Goal: Information Seeking & Learning: Find specific fact

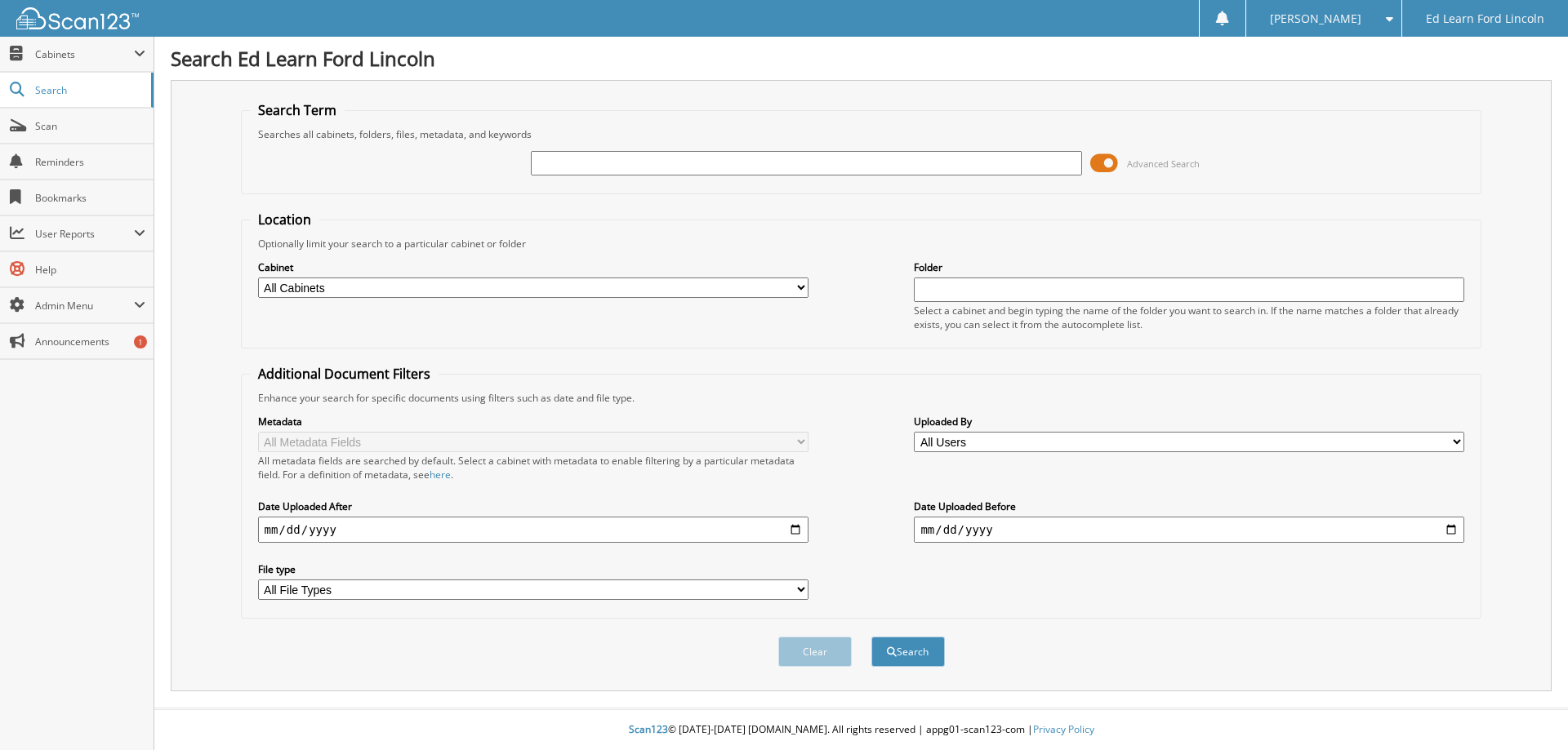
click at [715, 158] on input "text" at bounding box center [806, 163] width 550 height 25
type input "23tn437"
click at [896, 651] on span "submit" at bounding box center [892, 652] width 10 height 10
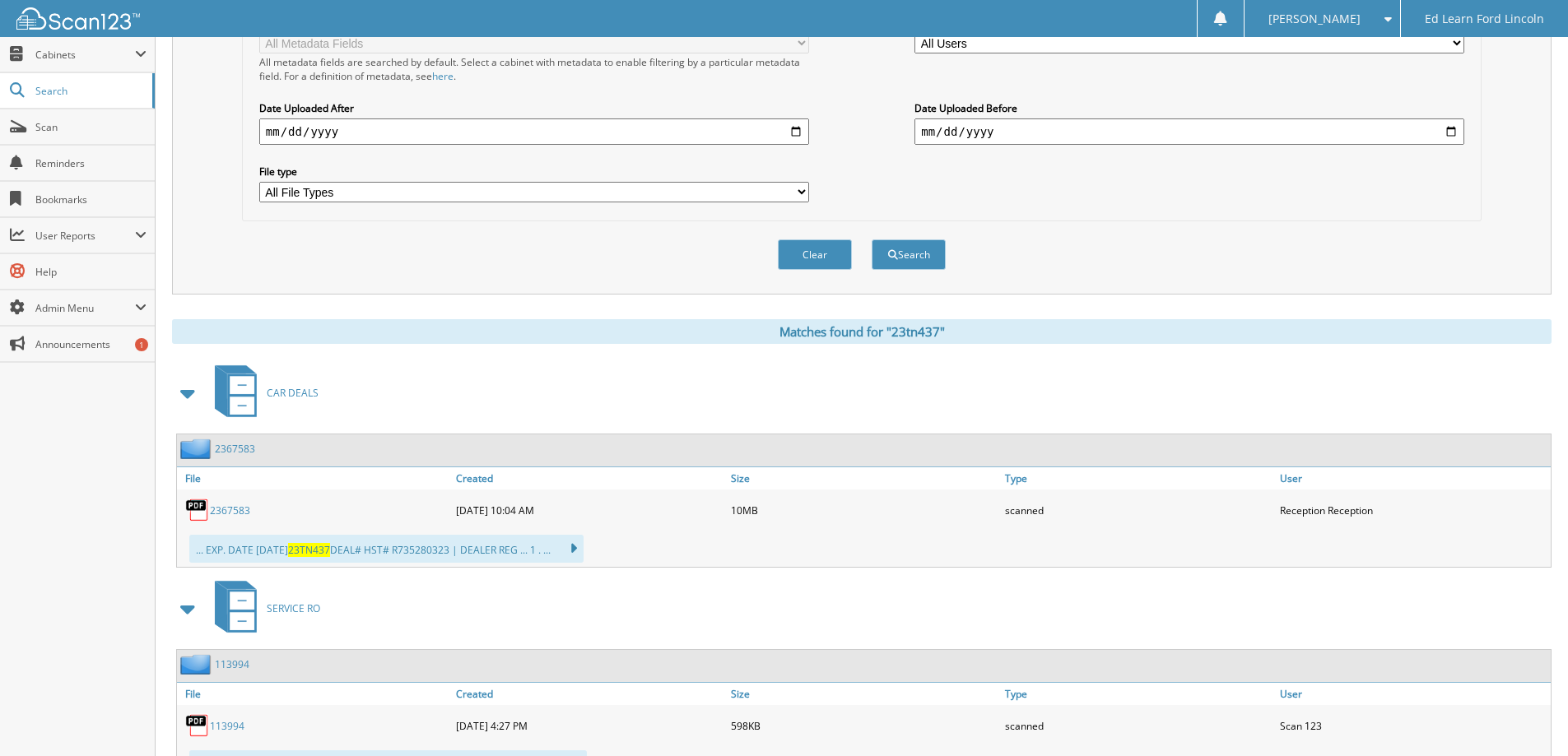
scroll to position [493, 0]
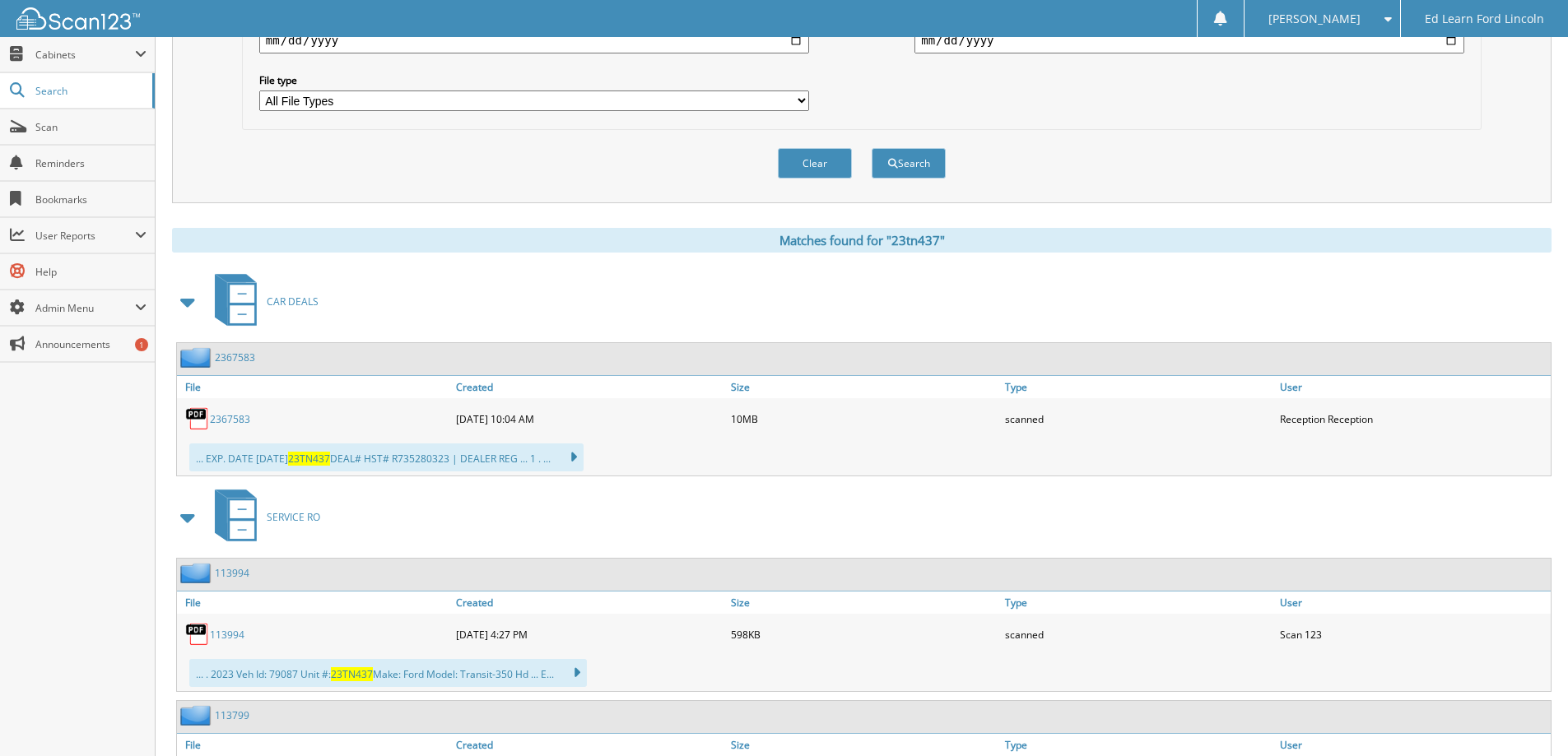
click at [232, 426] on link "2367583" at bounding box center [230, 419] width 40 height 14
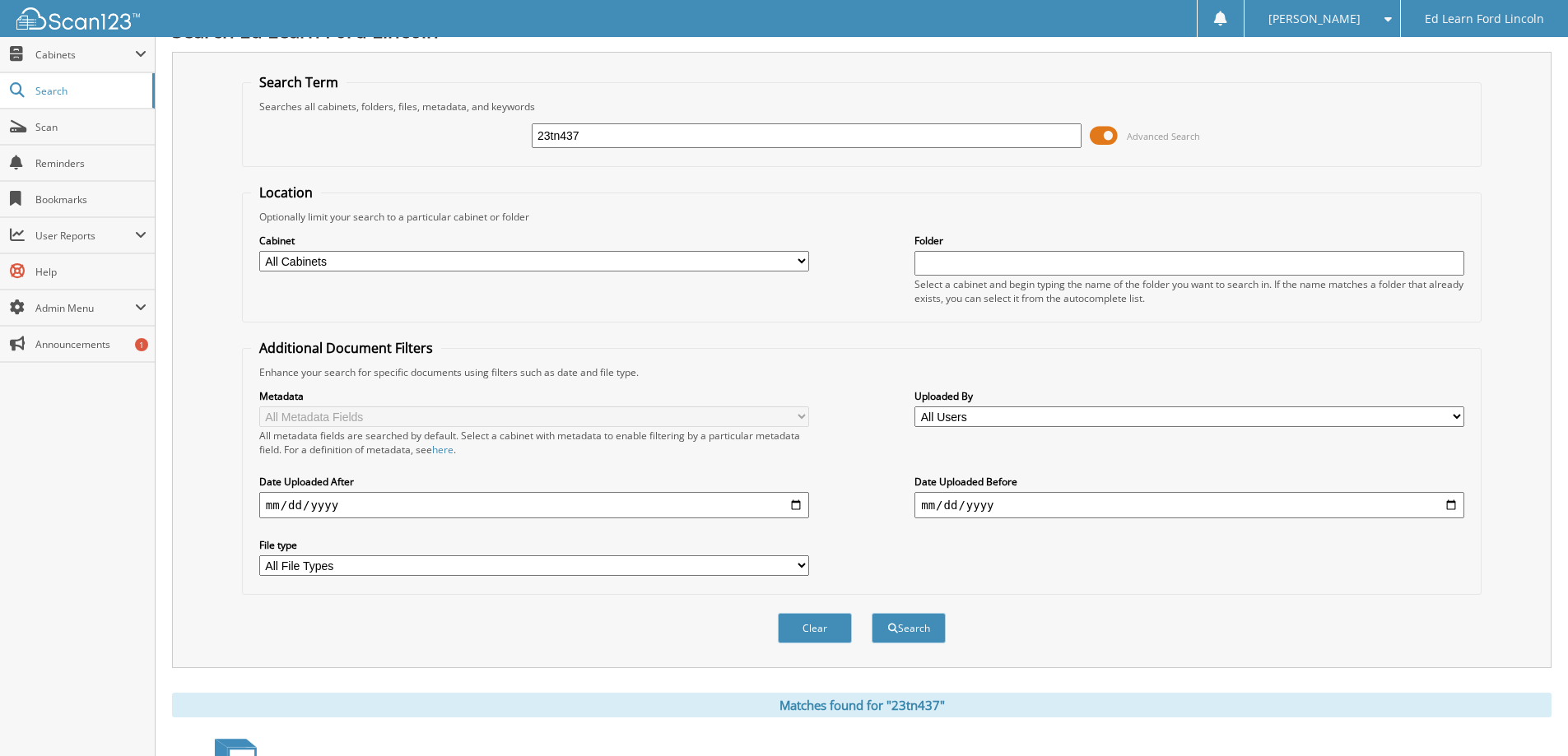
scroll to position [0, 0]
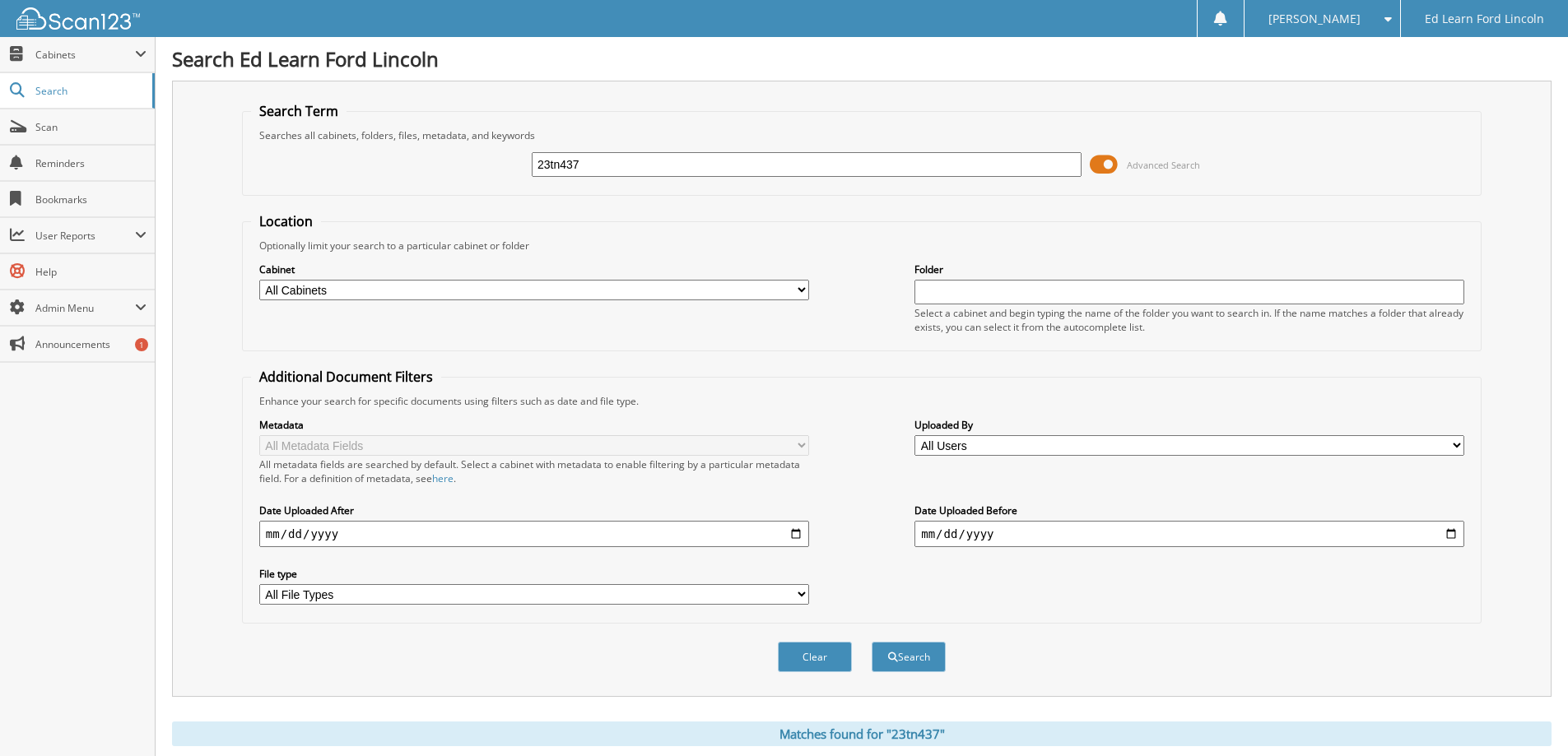
drag, startPoint x: 593, startPoint y: 161, endPoint x: 350, endPoint y: 160, distance: 243.0
click at [388, 171] on div "23tn437 Advanced Search" at bounding box center [861, 164] width 1221 height 44
type input "raw performance"
click at [871, 642] on button "Search" at bounding box center [908, 657] width 74 height 30
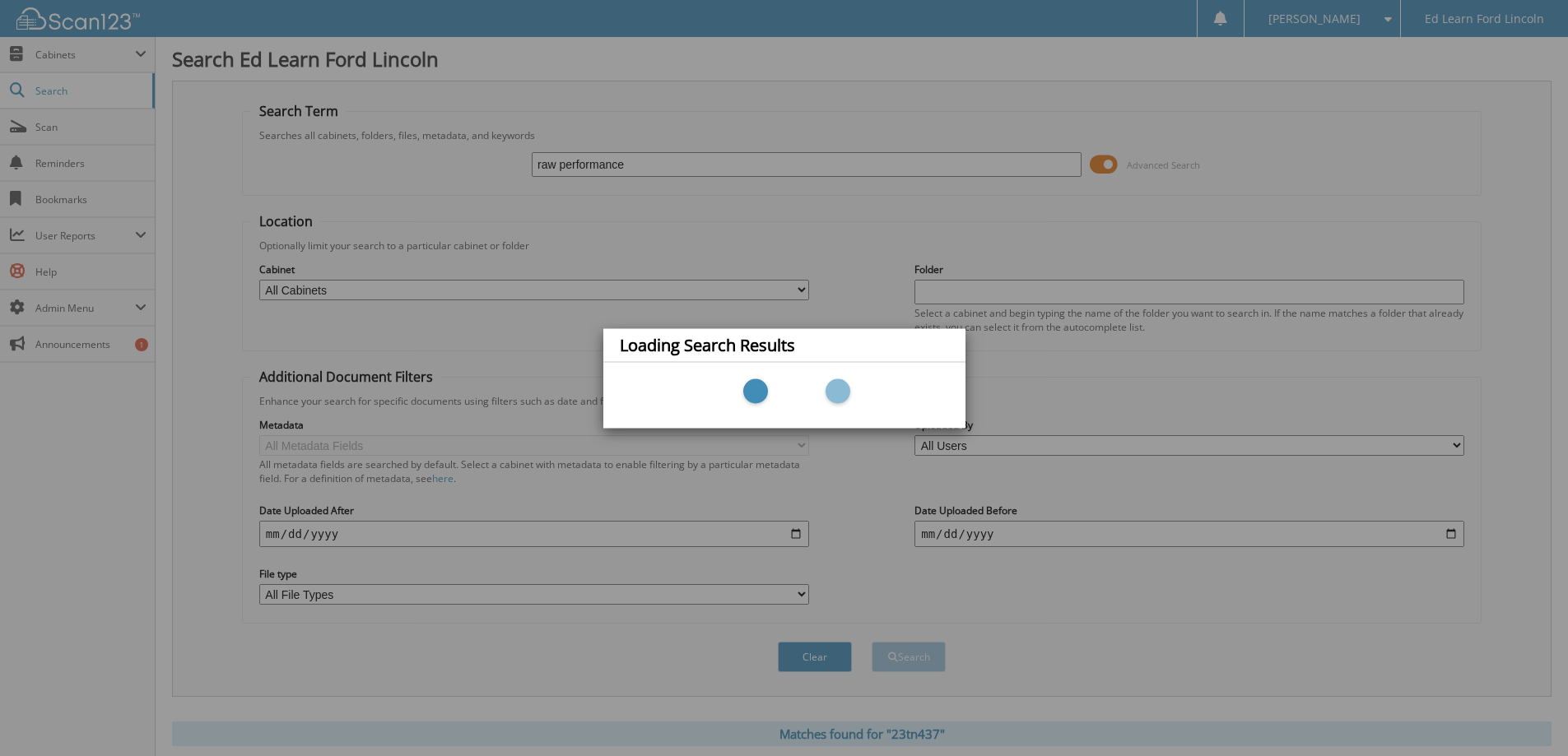
click at [653, 160] on div "Loading Search Results" at bounding box center [784, 378] width 1568 height 756
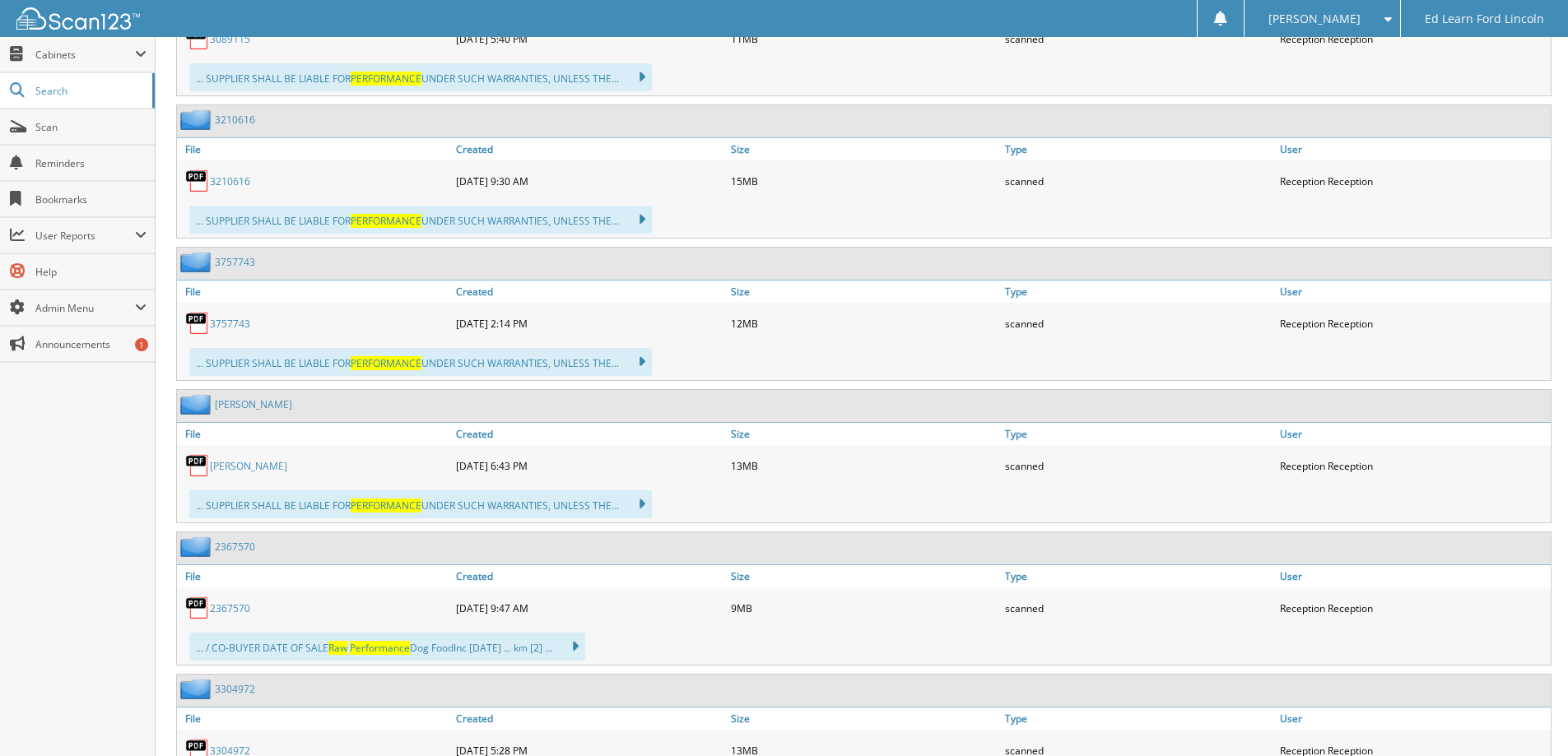
scroll to position [1811, 0]
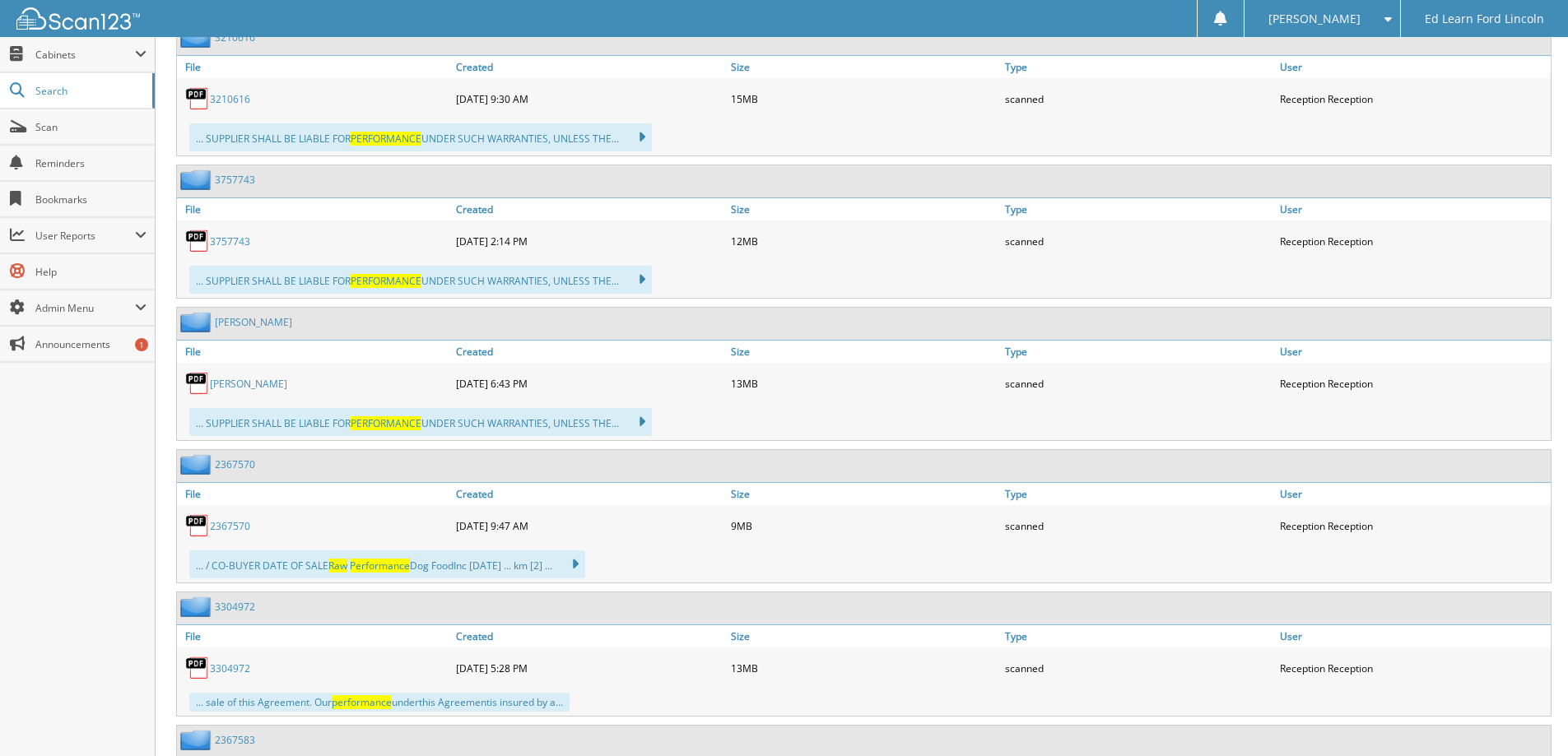
click at [219, 526] on link "2367570" at bounding box center [230, 526] width 40 height 14
click at [234, 523] on link "2367570" at bounding box center [230, 526] width 40 height 14
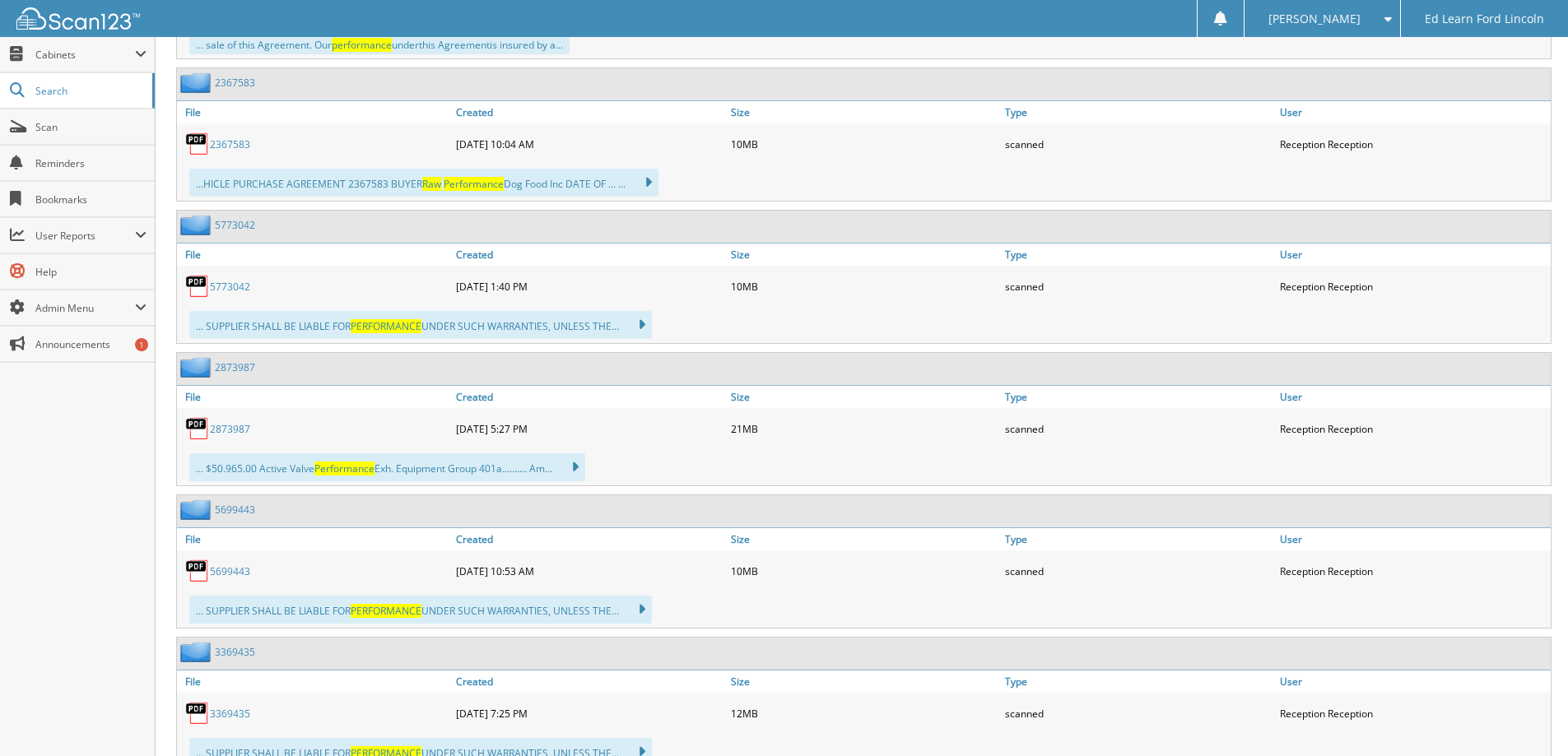
scroll to position [2469, 0]
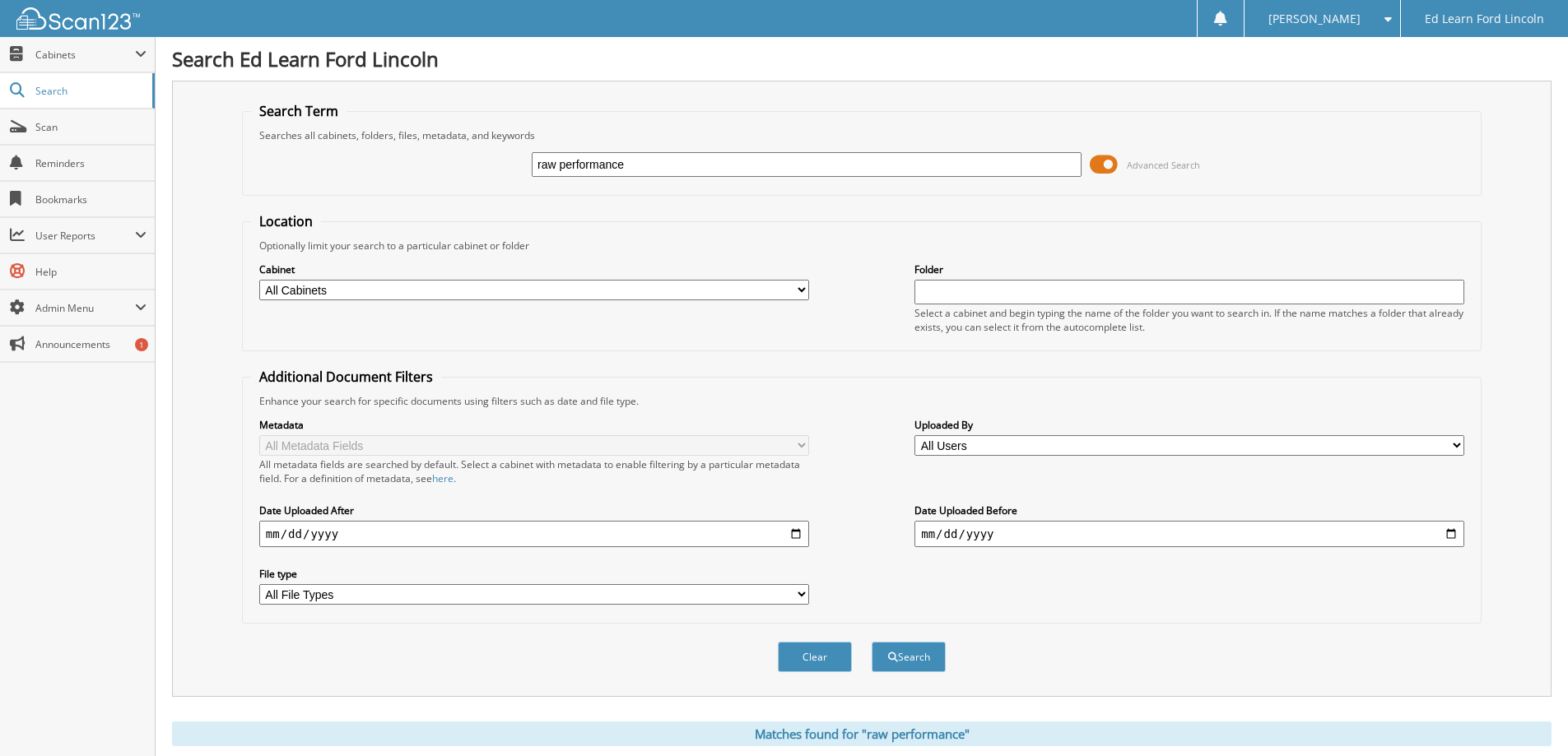
drag, startPoint x: 560, startPoint y: 154, endPoint x: 432, endPoint y: 157, distance: 128.0
click at [440, 156] on div "raw performance Advanced Search" at bounding box center [861, 164] width 1221 height 44
type input "24tn437"
click at [871, 642] on button "Search" at bounding box center [908, 657] width 74 height 30
click at [549, 164] on input "24tn437" at bounding box center [806, 165] width 549 height 25
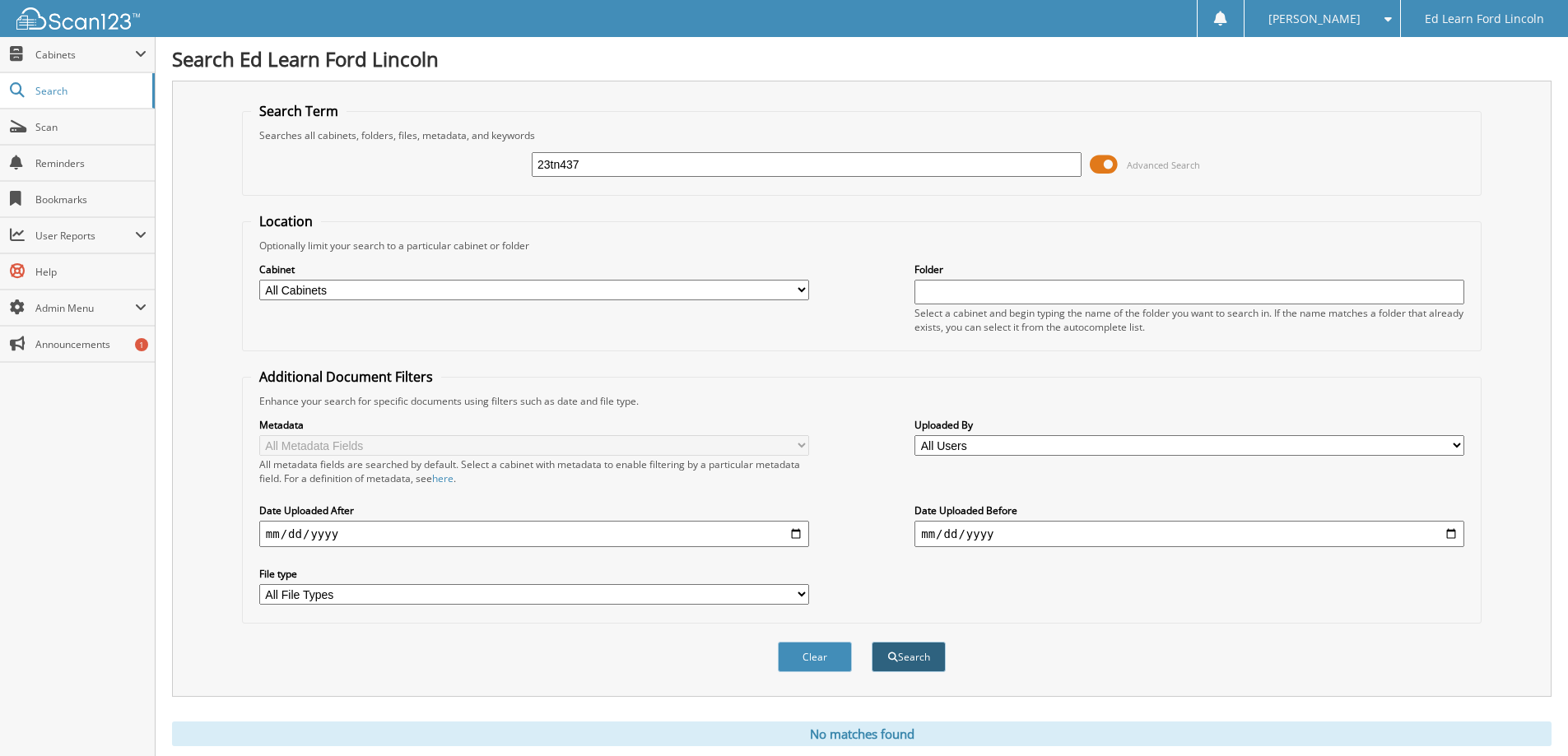
type input "23tn437"
click at [922, 660] on button "Search" at bounding box center [908, 657] width 74 height 30
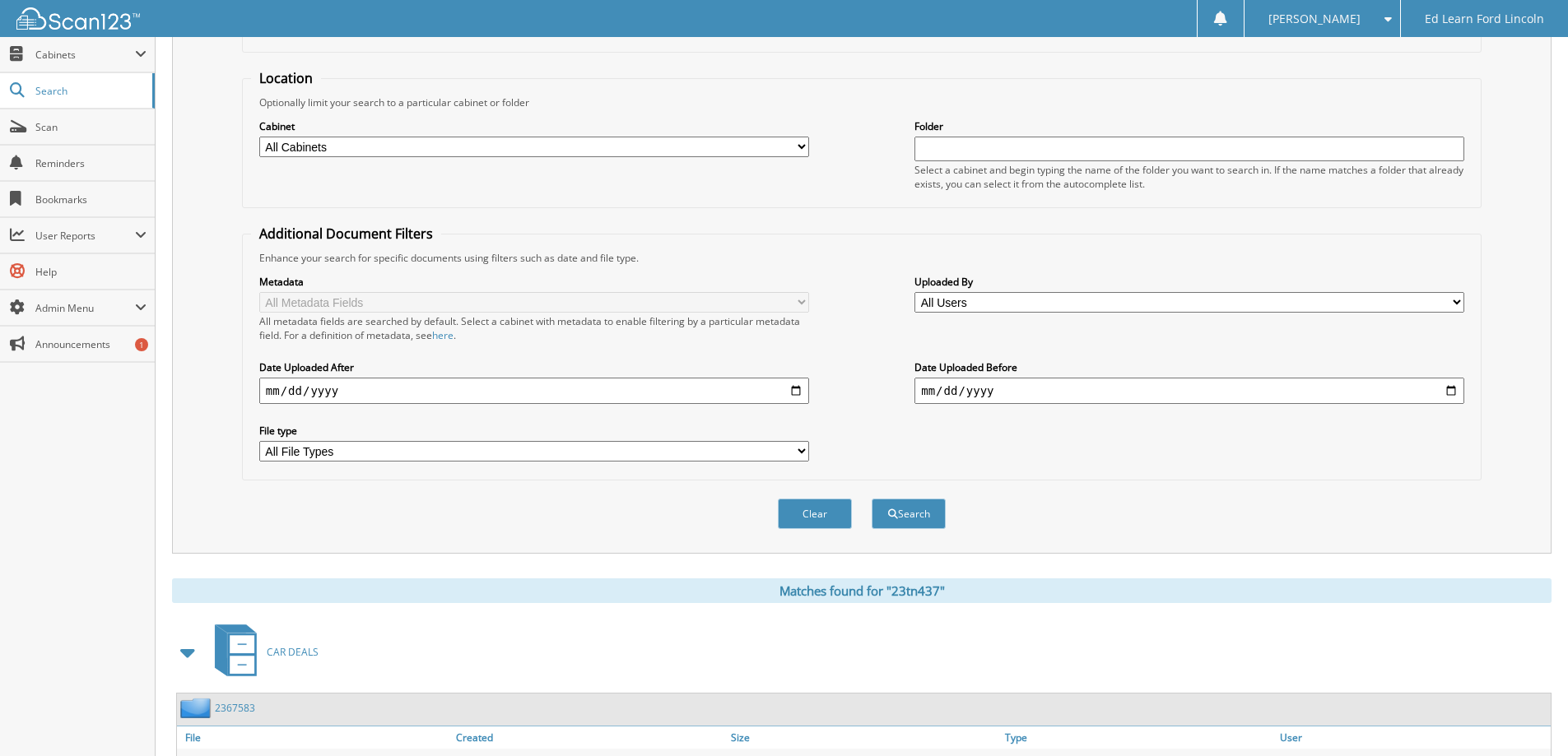
scroll to position [411, 0]
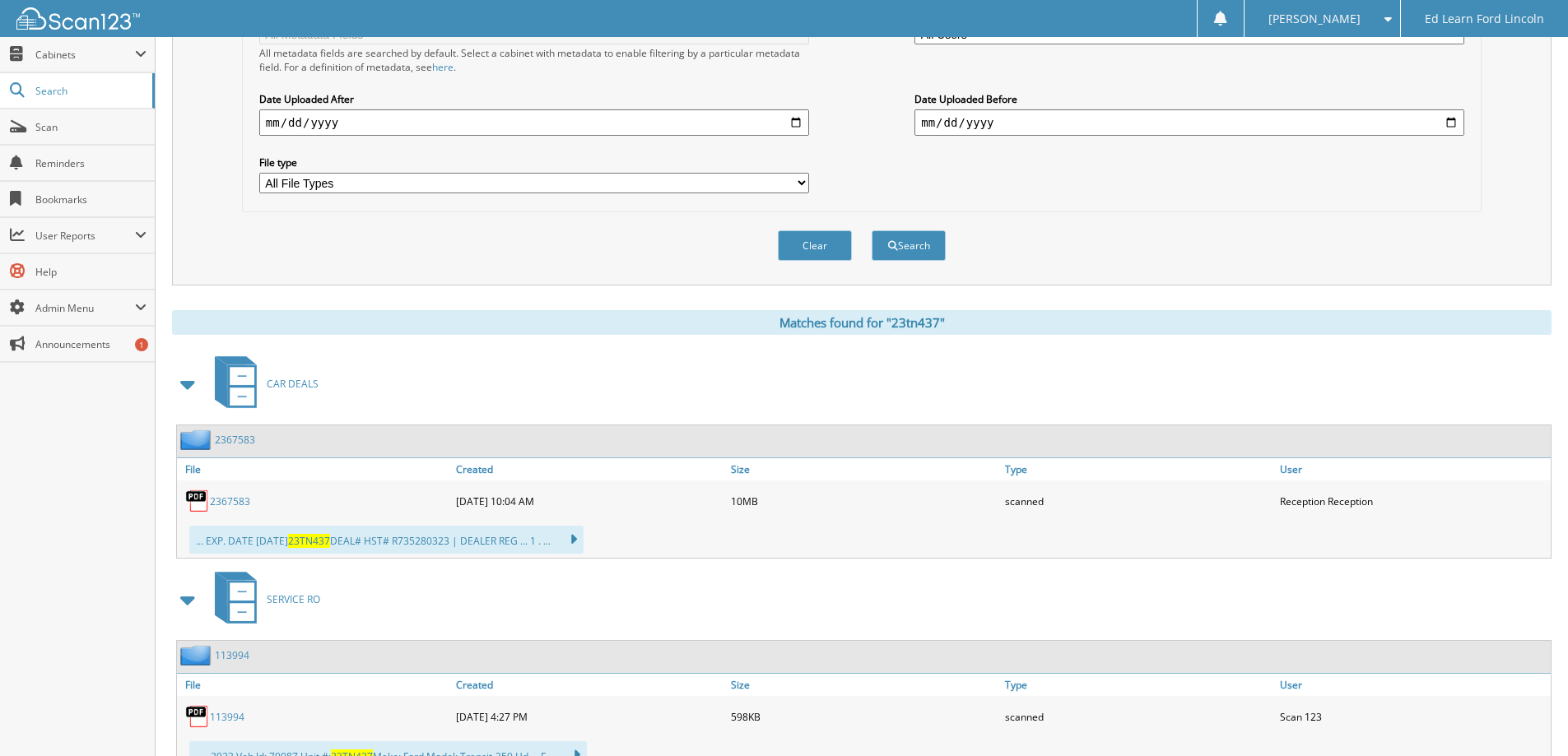
click at [232, 498] on link "2367583" at bounding box center [230, 501] width 40 height 14
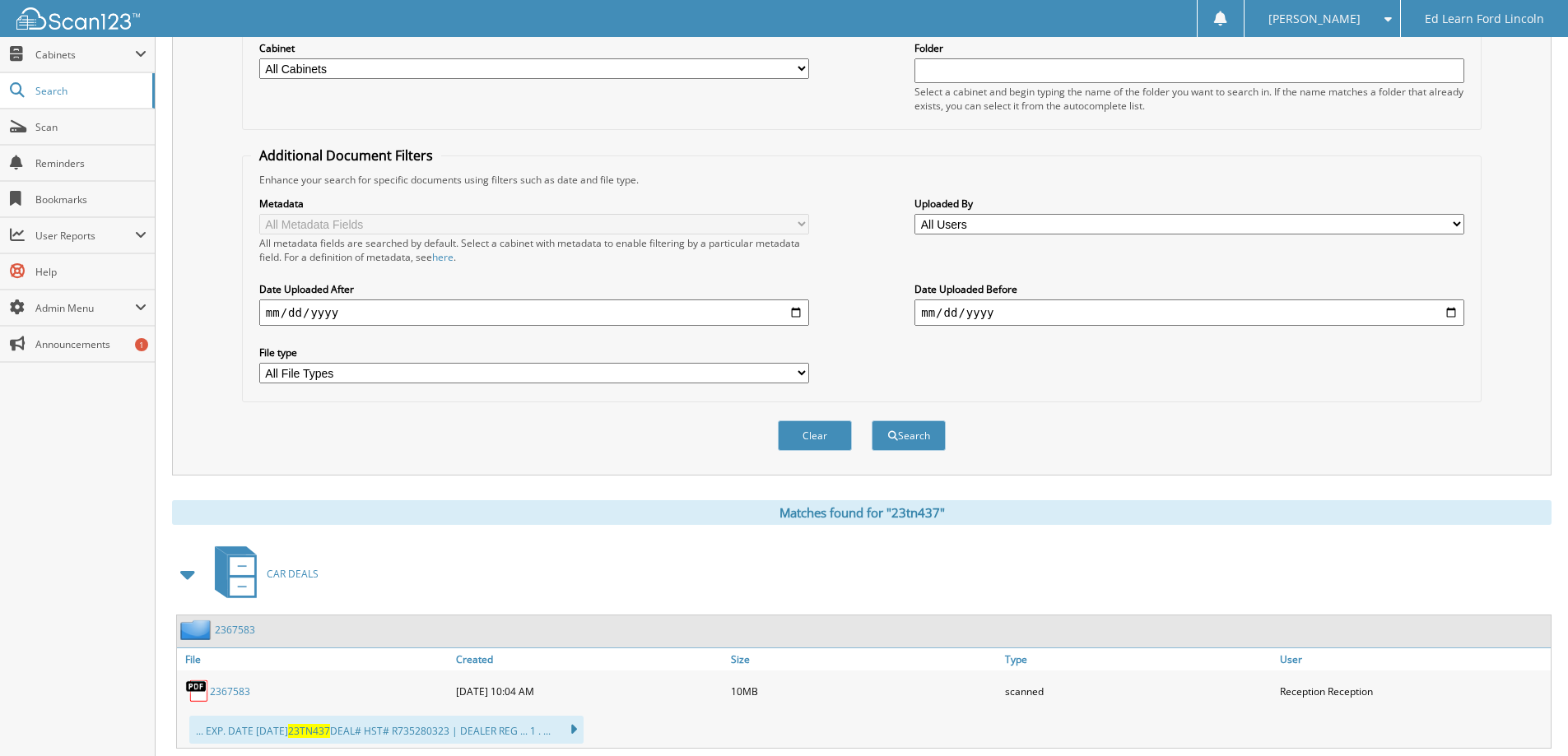
scroll to position [0, 0]
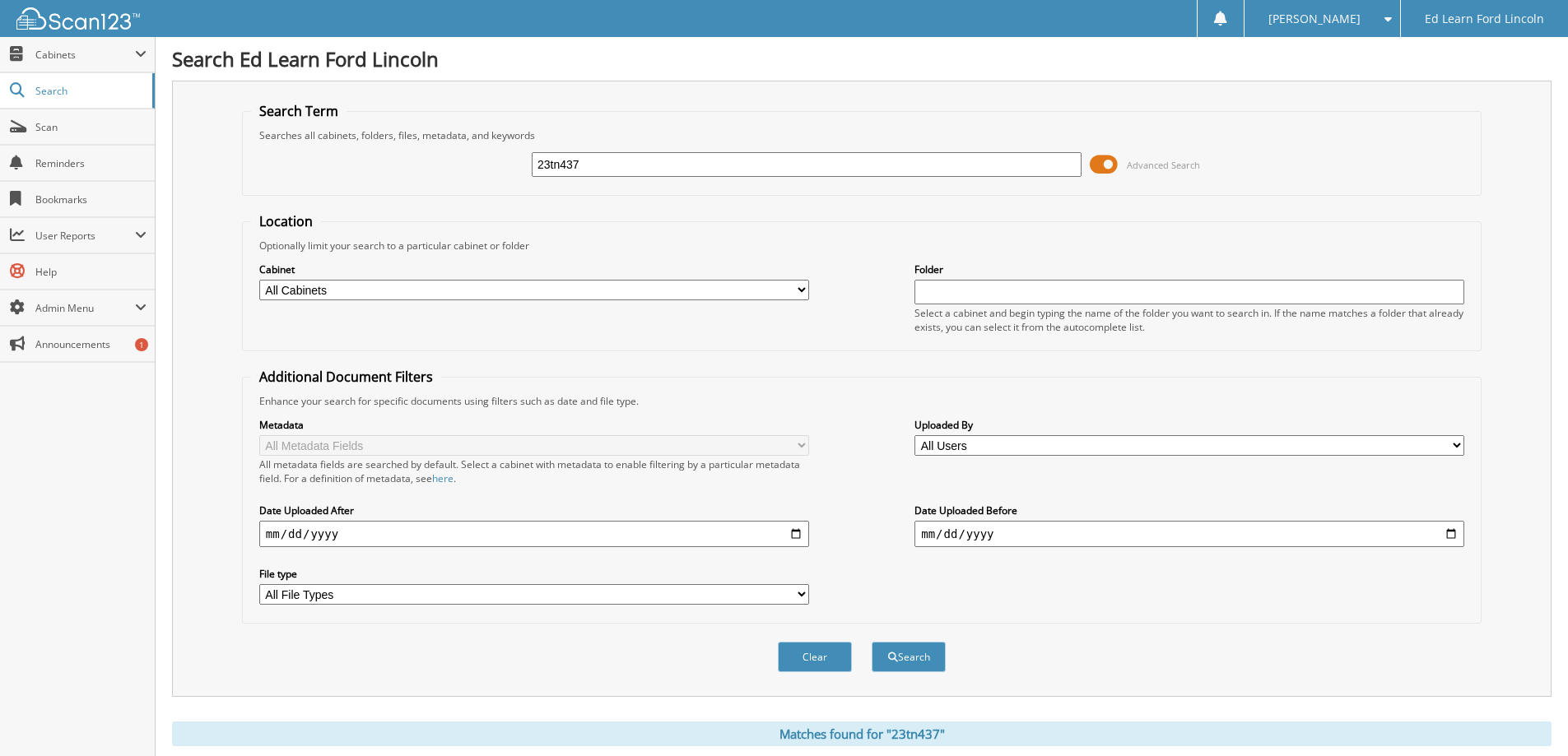
drag, startPoint x: 644, startPoint y: 163, endPoint x: 502, endPoint y: 166, distance: 142.0
click at [500, 163] on div "23tn437 Advanced Search" at bounding box center [861, 164] width 1221 height 44
type input "21tn765"
click at [871, 642] on button "Search" at bounding box center [908, 657] width 74 height 30
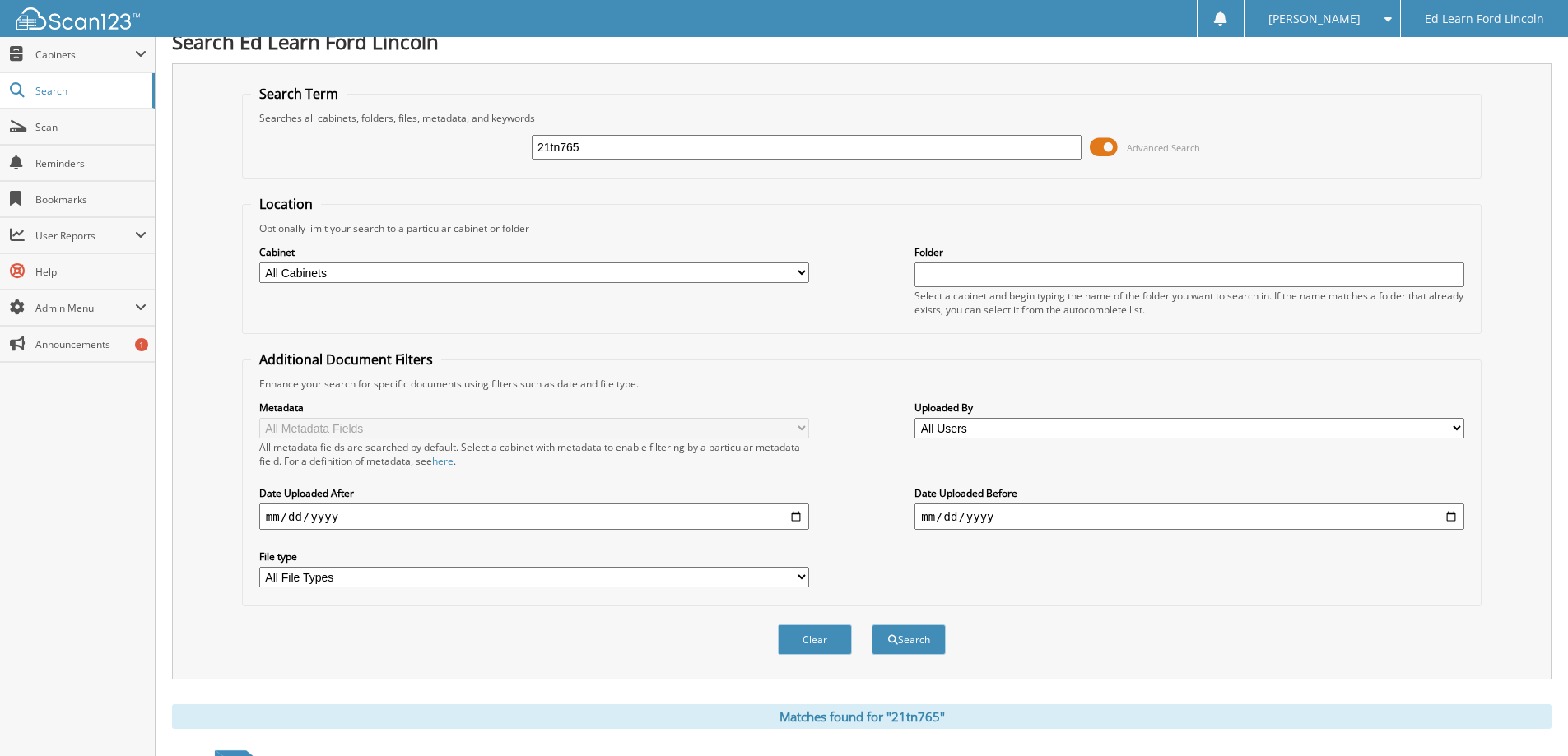
scroll to position [411, 0]
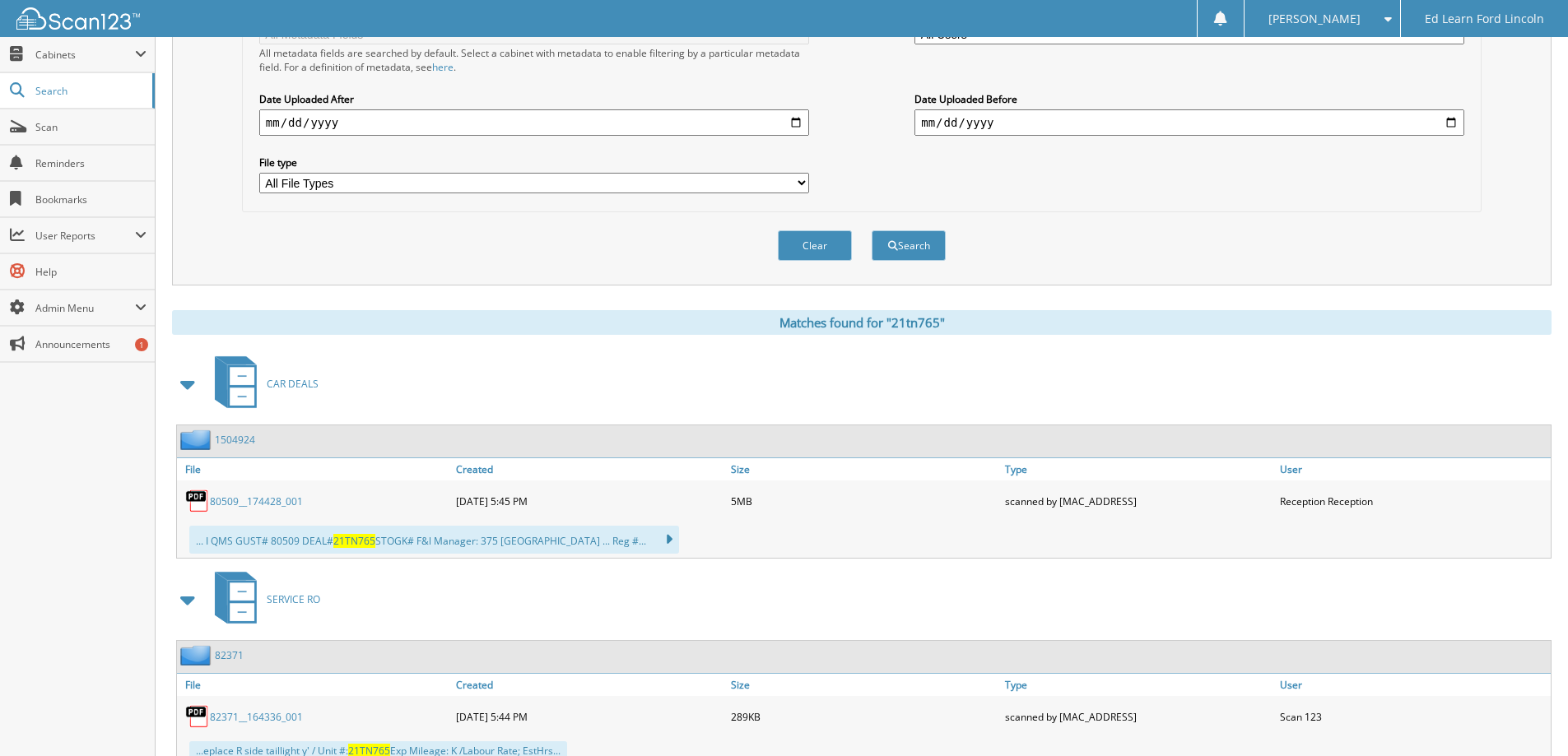
click at [258, 498] on link "80509__174428_001" at bounding box center [256, 501] width 93 height 14
click at [190, 387] on span at bounding box center [189, 384] width 23 height 29
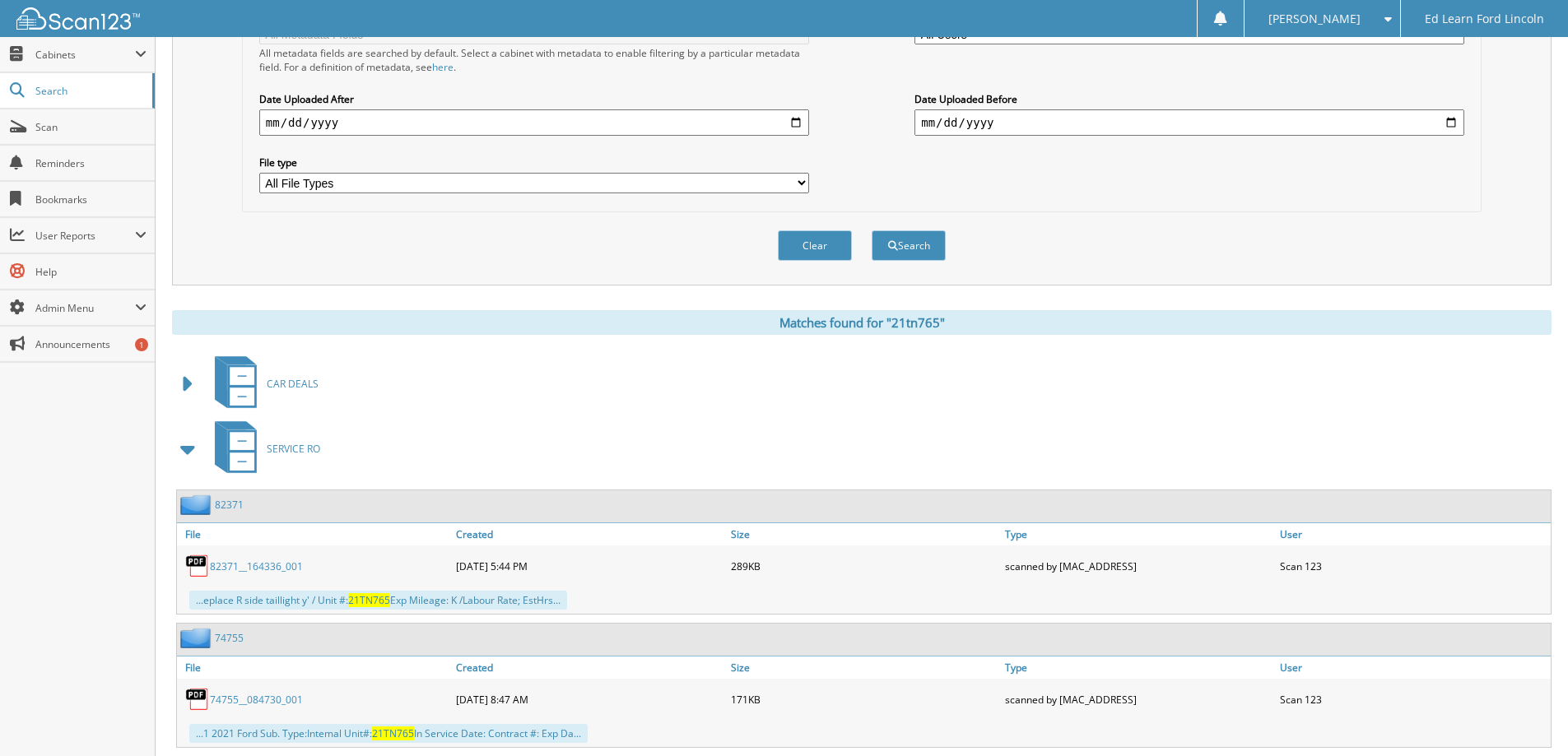
click at [186, 455] on span at bounding box center [189, 449] width 23 height 29
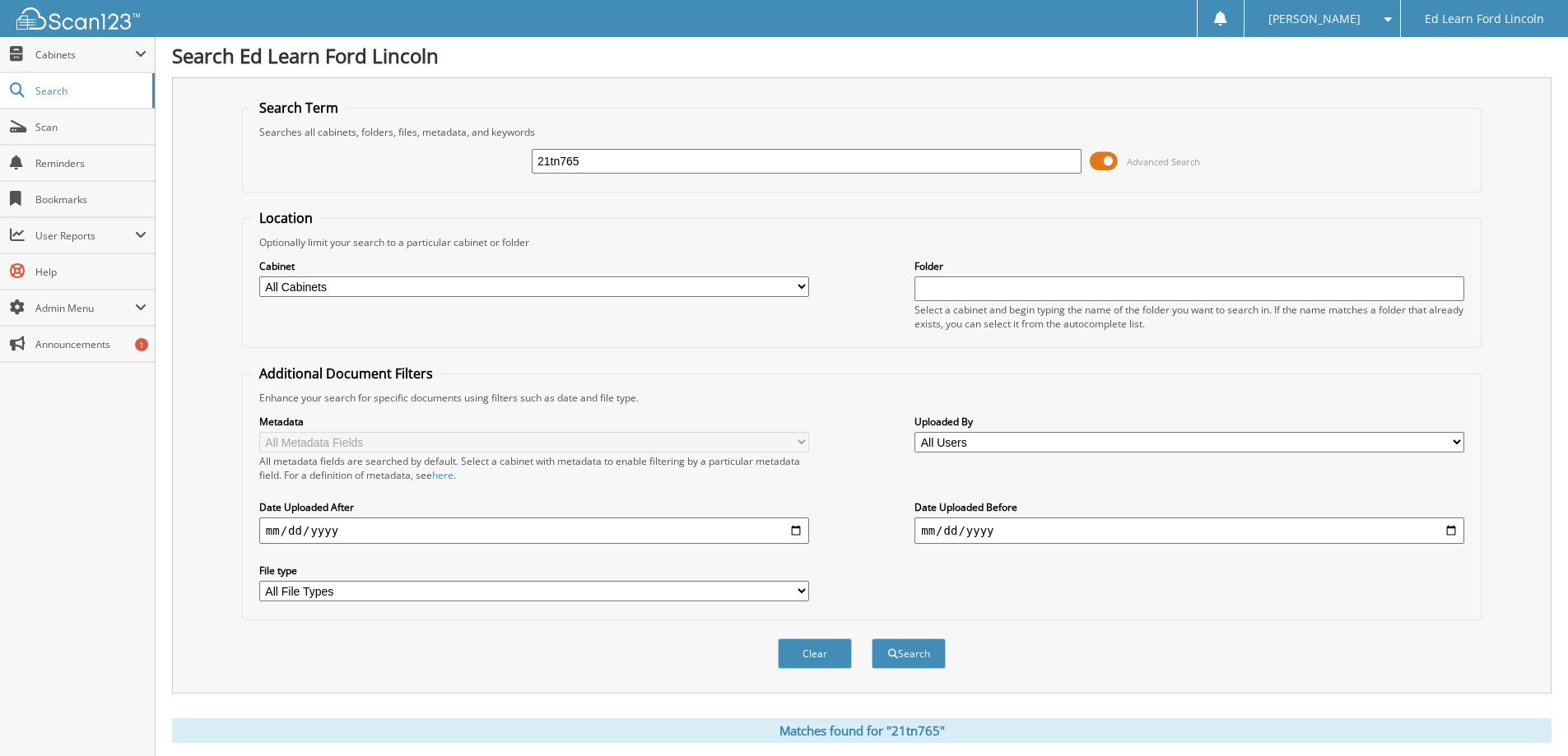
scroll to position [0, 0]
